Goal: Find contact information

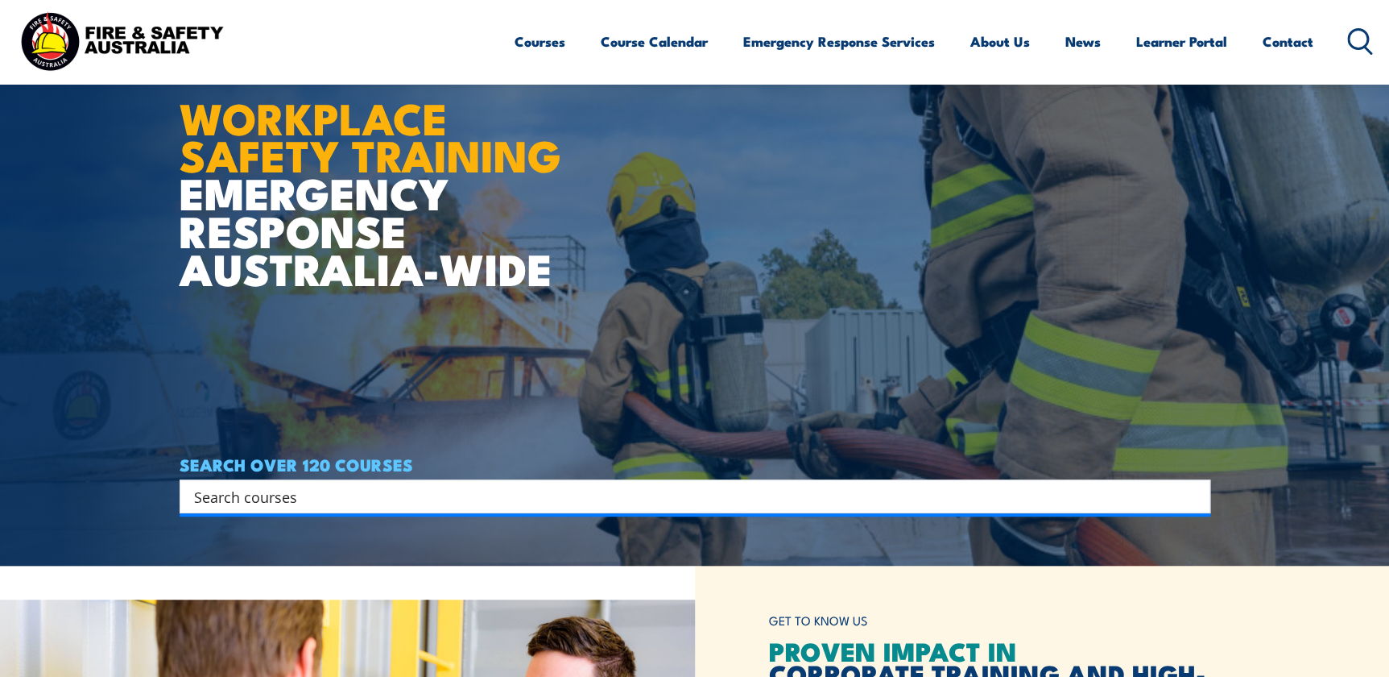
scroll to position [106, 0]
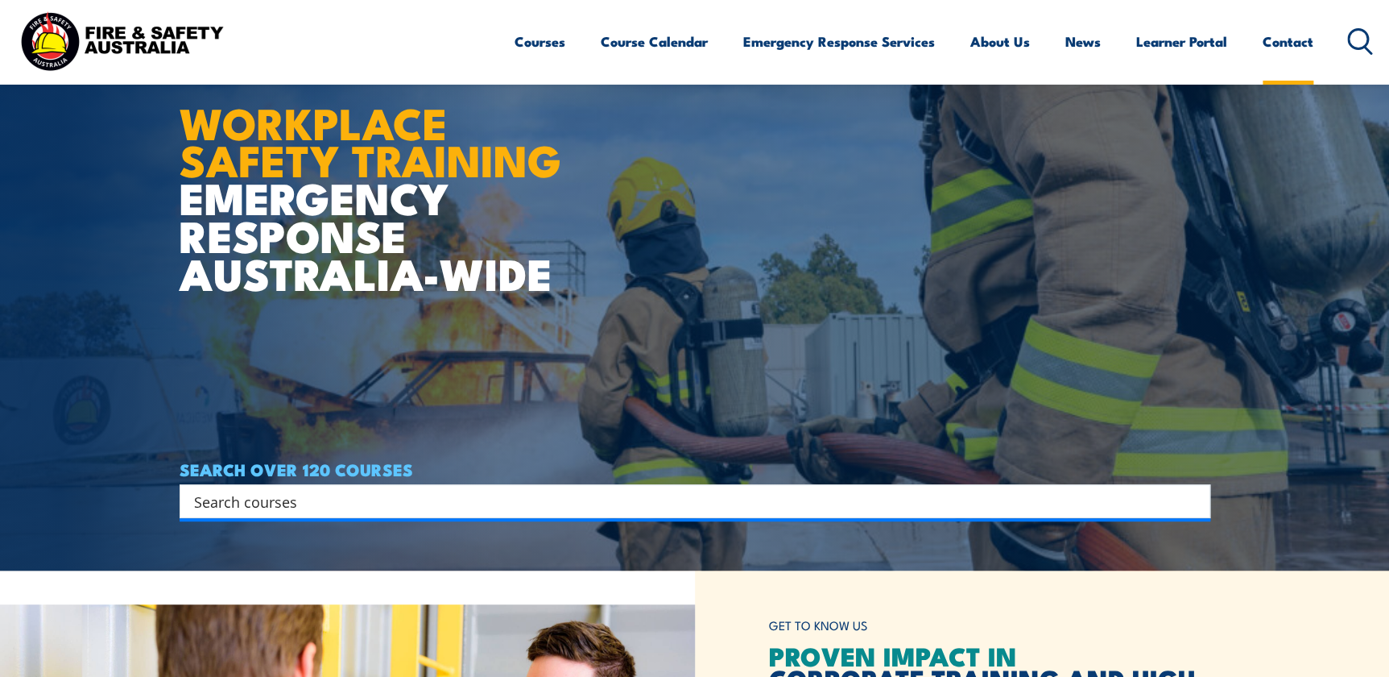
click at [1295, 45] on link "Contact" at bounding box center [1288, 41] width 51 height 43
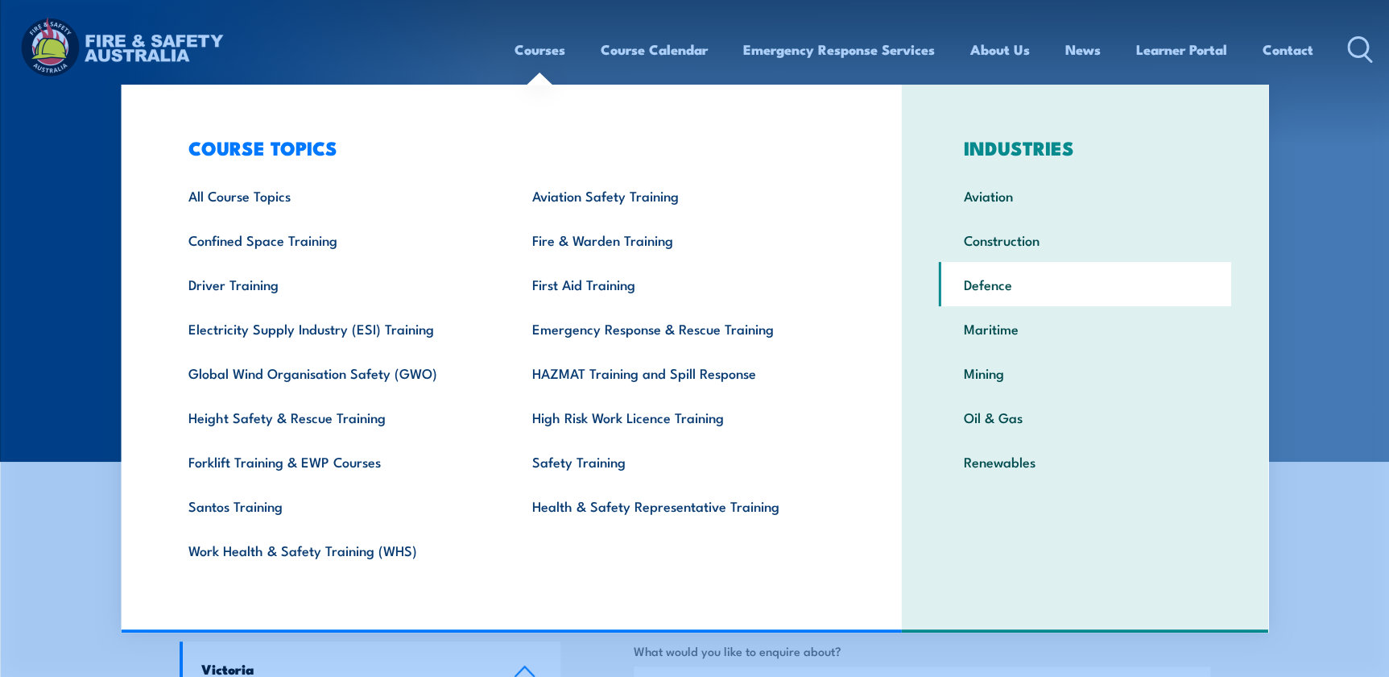
click at [994, 274] on link "Defence" at bounding box center [1085, 284] width 292 height 44
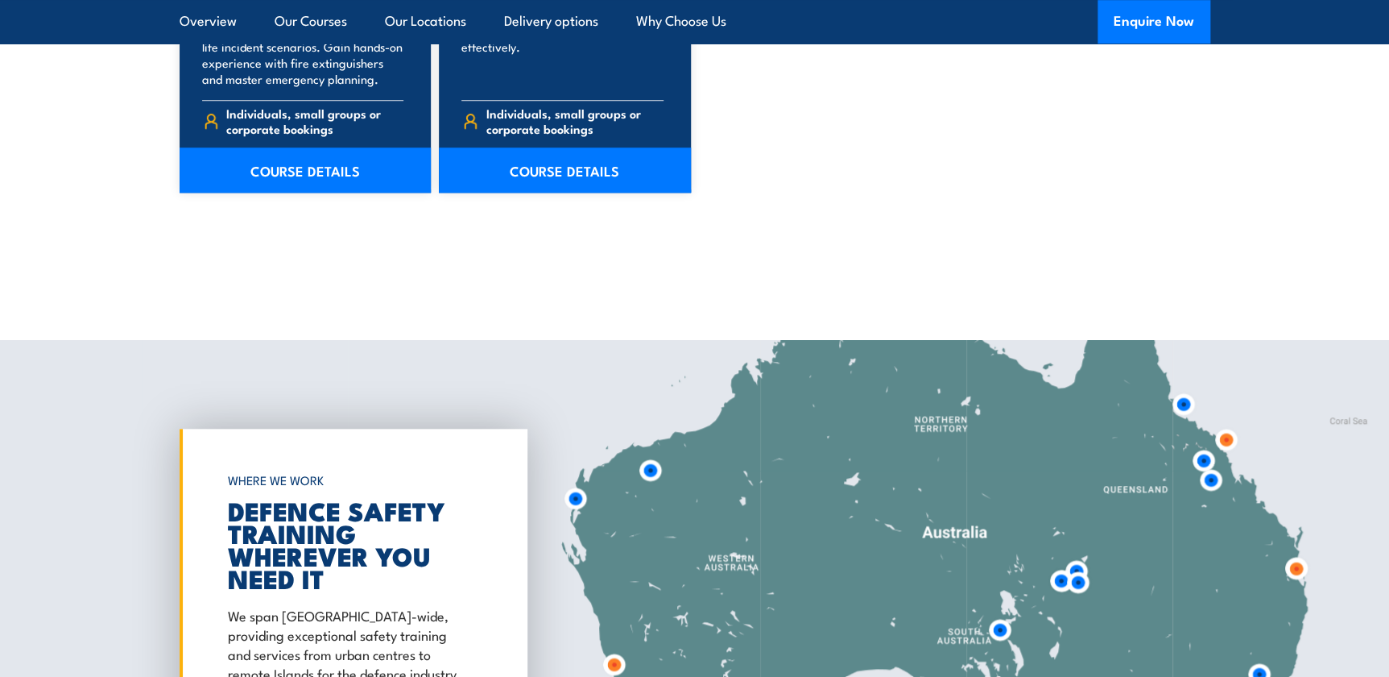
scroll to position [6809, 0]
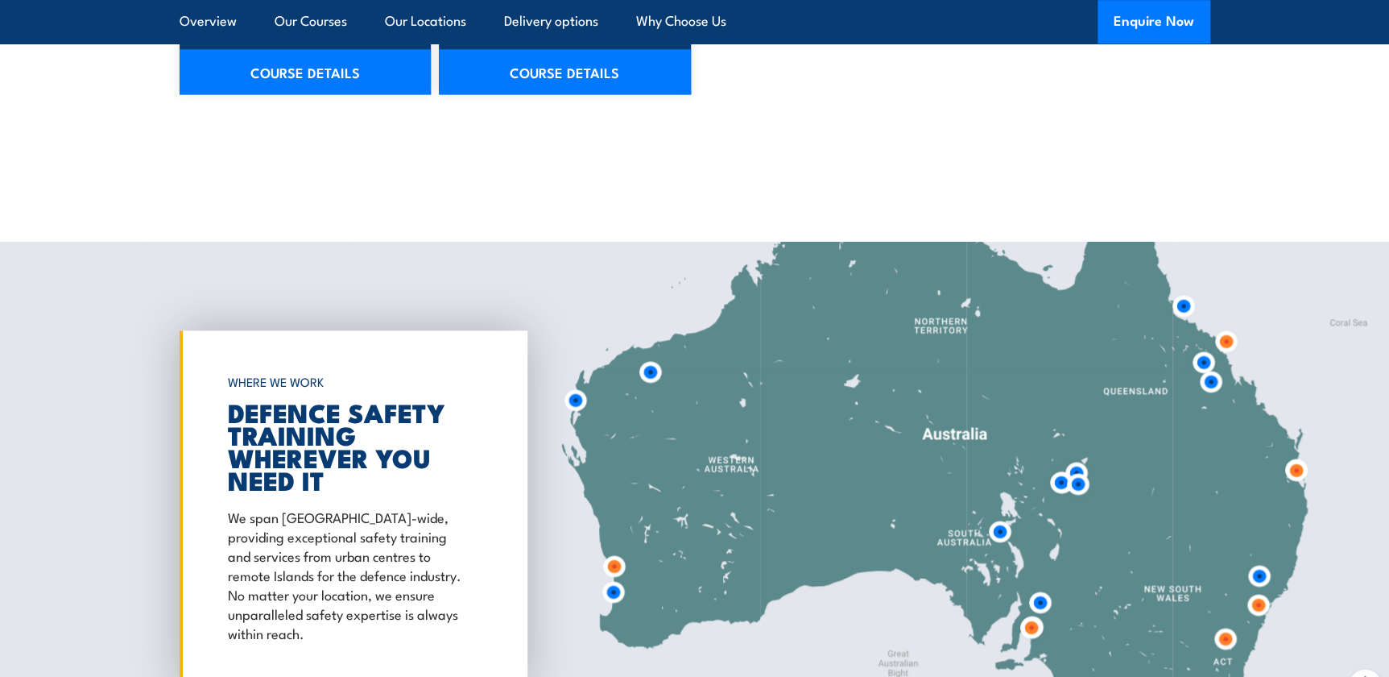
click at [880, 449] on div at bounding box center [694, 510] width 1389 height 536
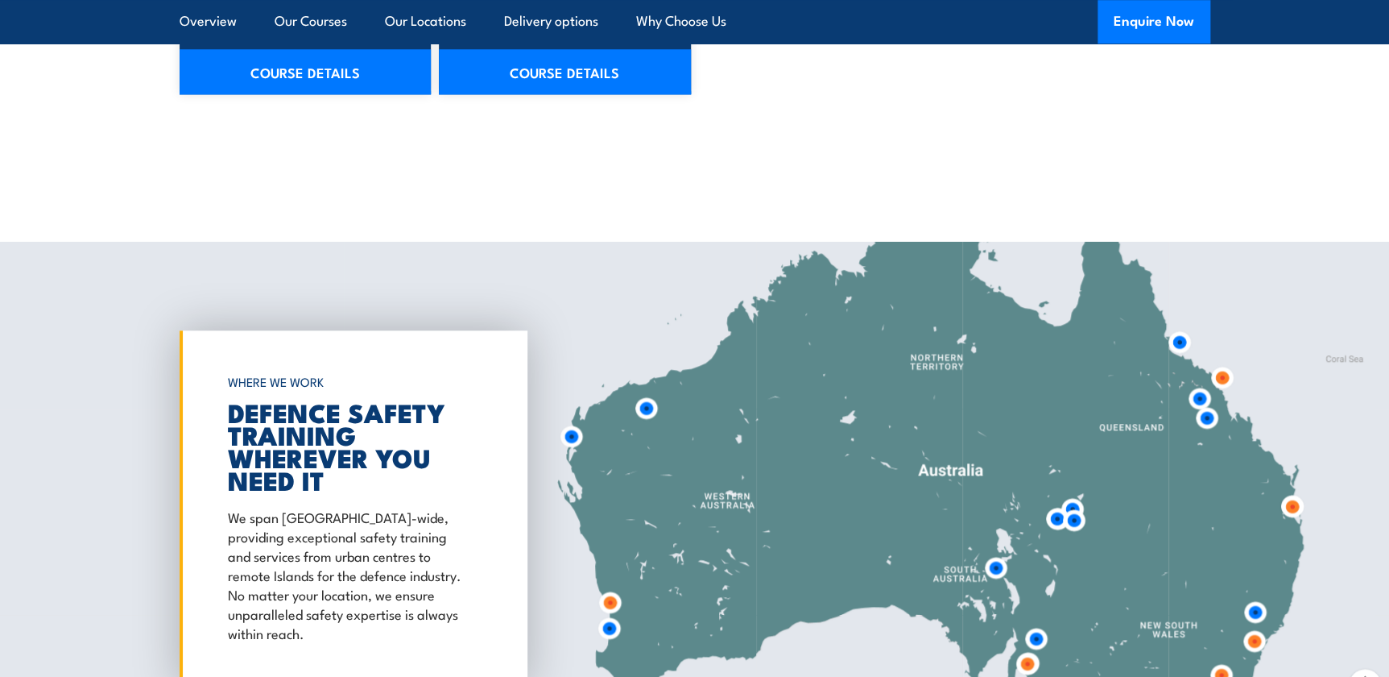
drag, startPoint x: 862, startPoint y: 367, endPoint x: 856, endPoint y: 412, distance: 45.5
click at [856, 412] on div at bounding box center [694, 510] width 1389 height 536
